Goal: Information Seeking & Learning: Learn about a topic

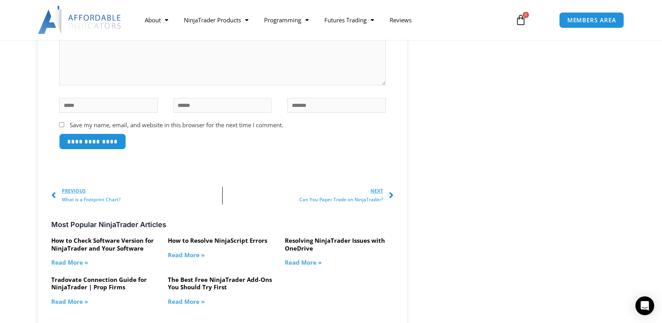
scroll to position [848, 0]
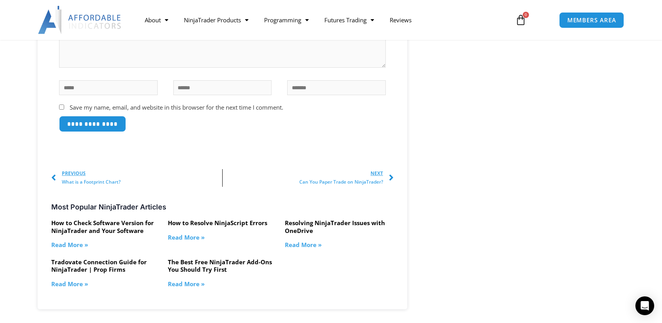
click at [220, 227] on link "How to Resolve NinjaScript Errors" at bounding box center [217, 223] width 99 height 8
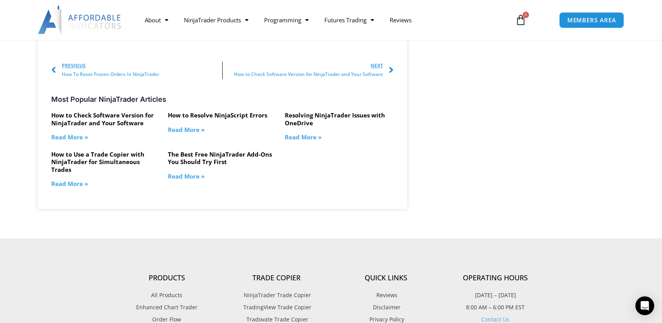
scroll to position [1892, 0]
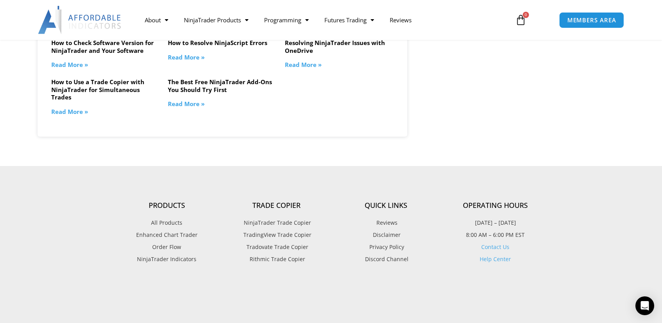
scroll to position [1044, 0]
